Goal: Connect with others: Connect with others

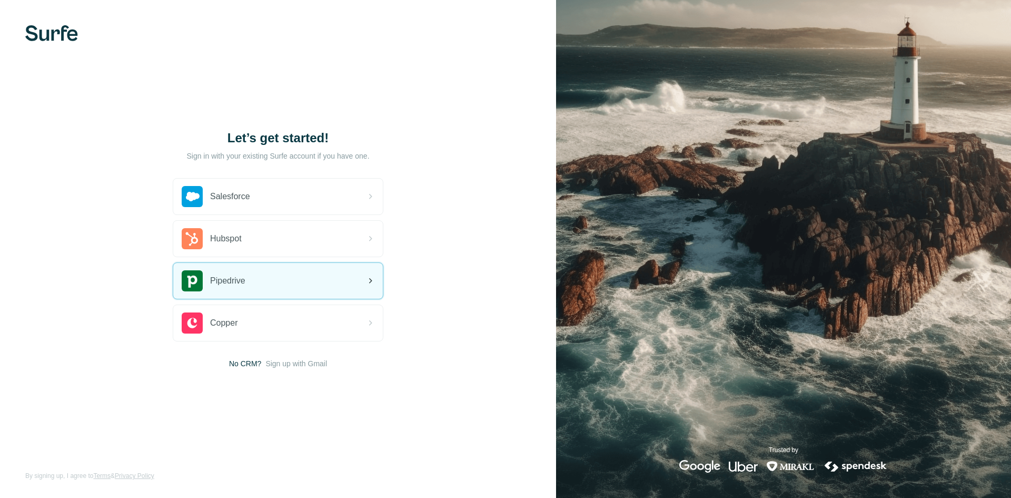
click at [245, 288] on div "Pipedrive" at bounding box center [214, 280] width 64 height 21
